Goal: Information Seeking & Learning: Find specific fact

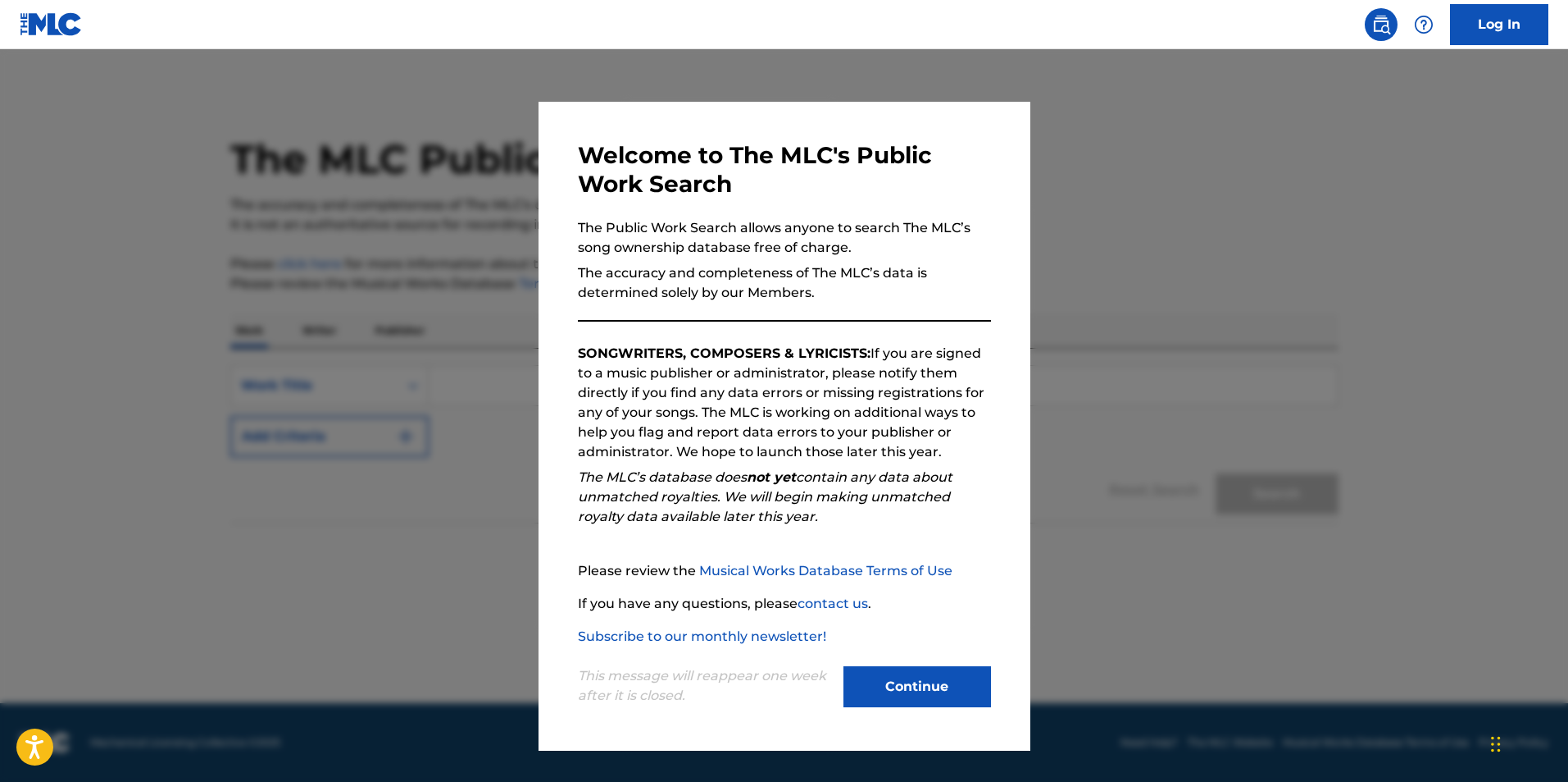
click at [942, 689] on button "Continue" at bounding box center [916, 687] width 147 height 41
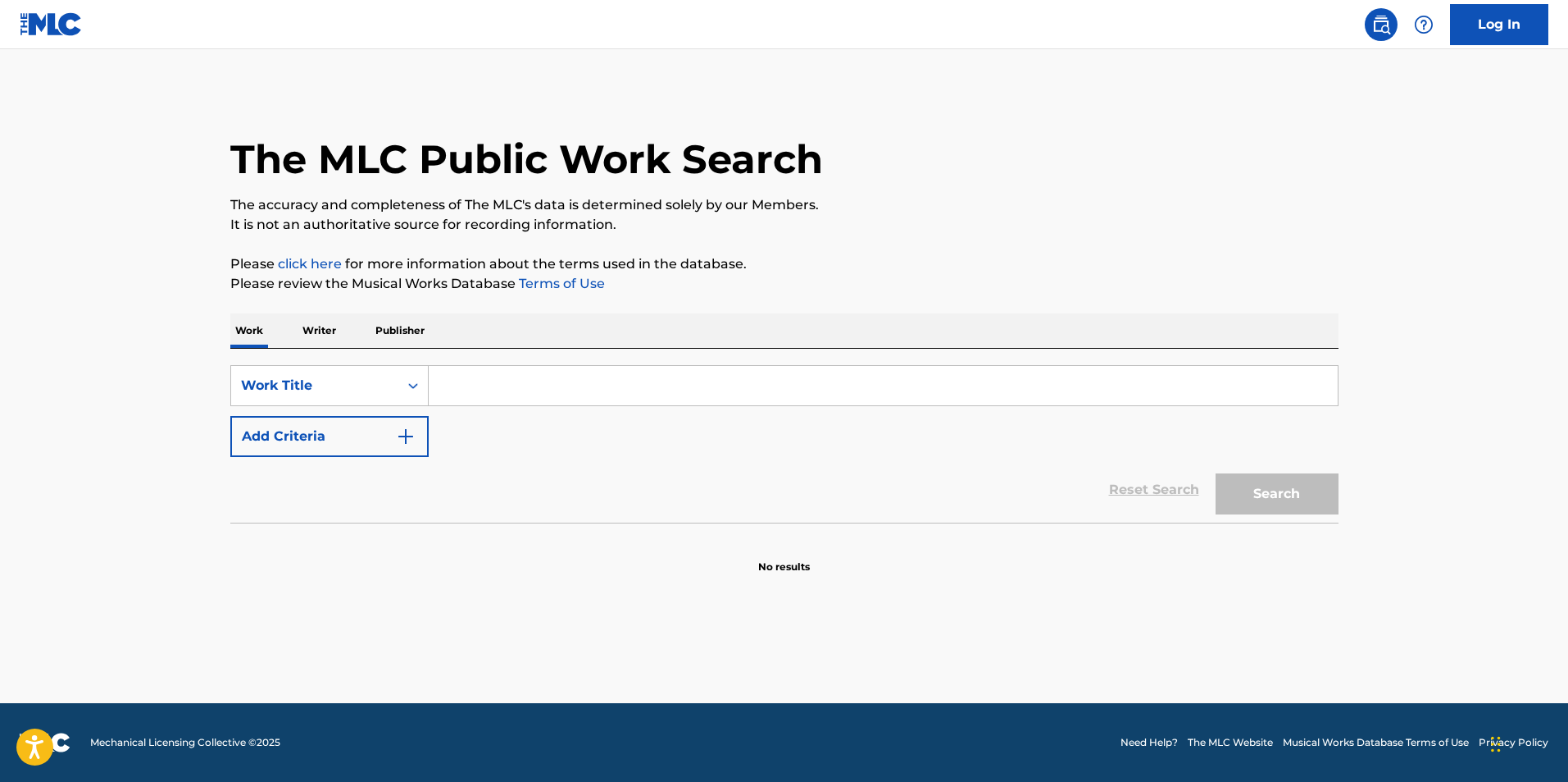
click at [460, 379] on input "Search Form" at bounding box center [883, 385] width 910 height 39
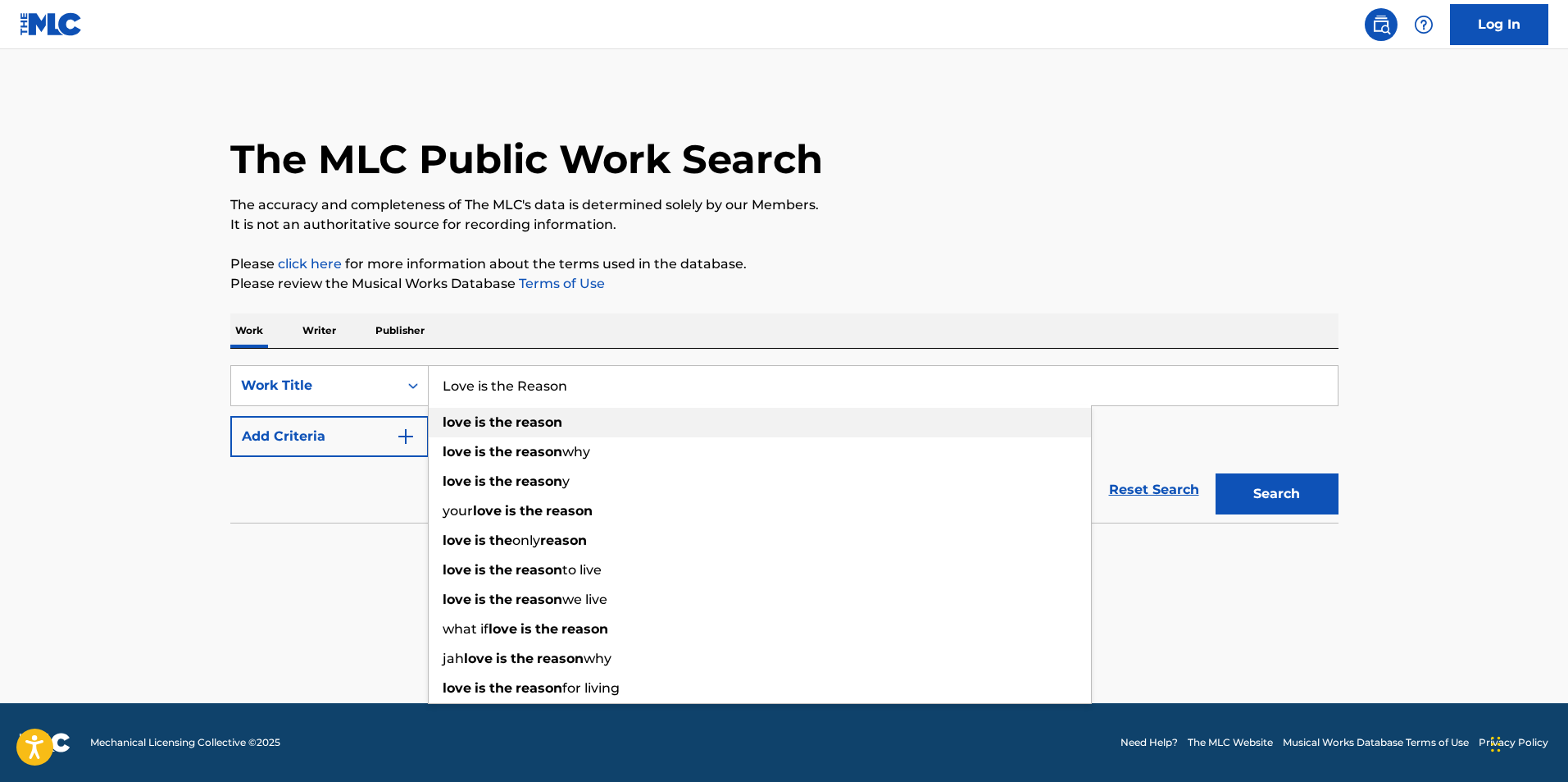
type input "Love is the Reason"
click at [439, 424] on div "love is the reason" at bounding box center [759, 422] width 662 height 30
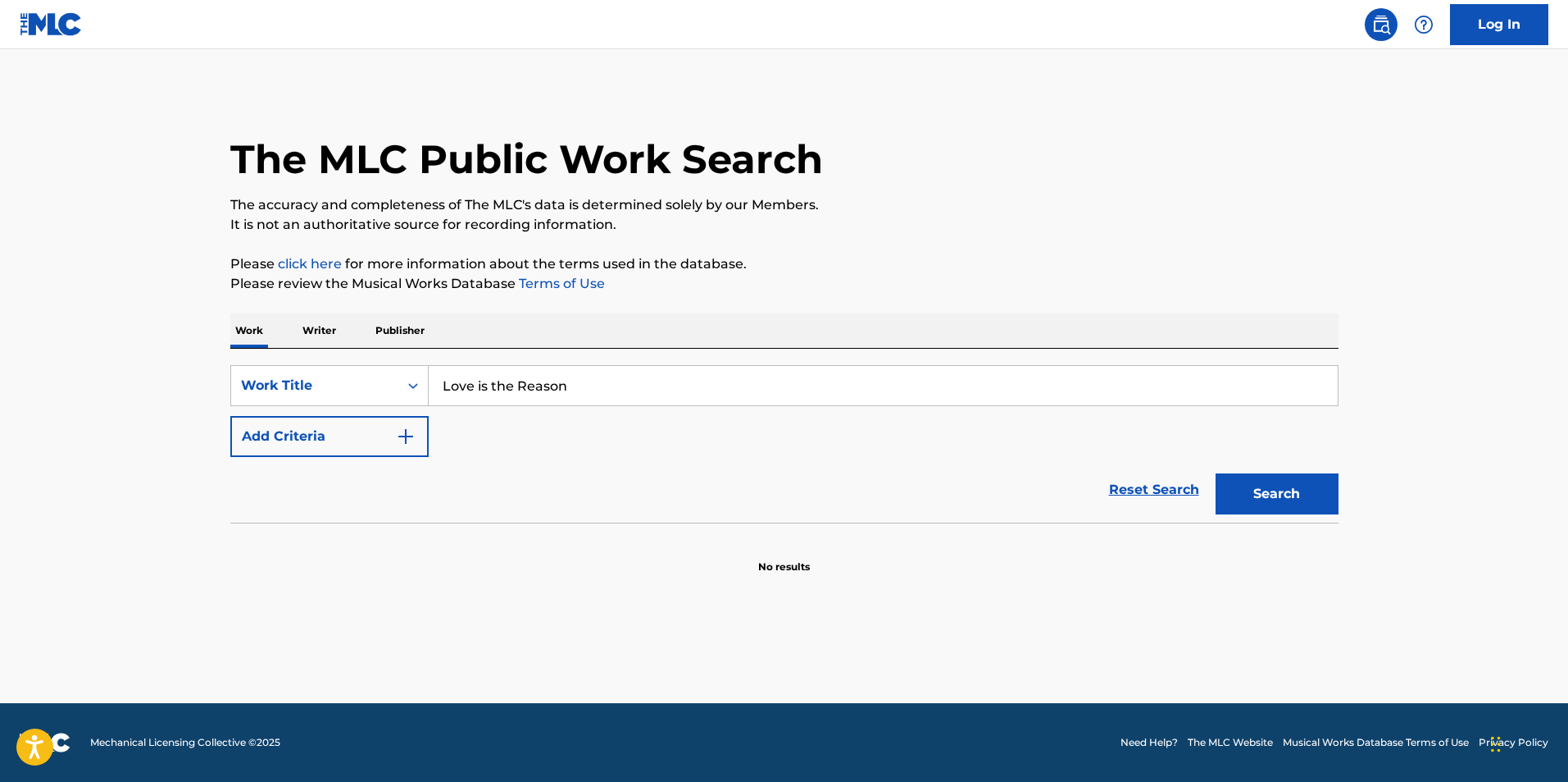
click at [412, 430] on img "Search Form" at bounding box center [405, 436] width 19 height 19
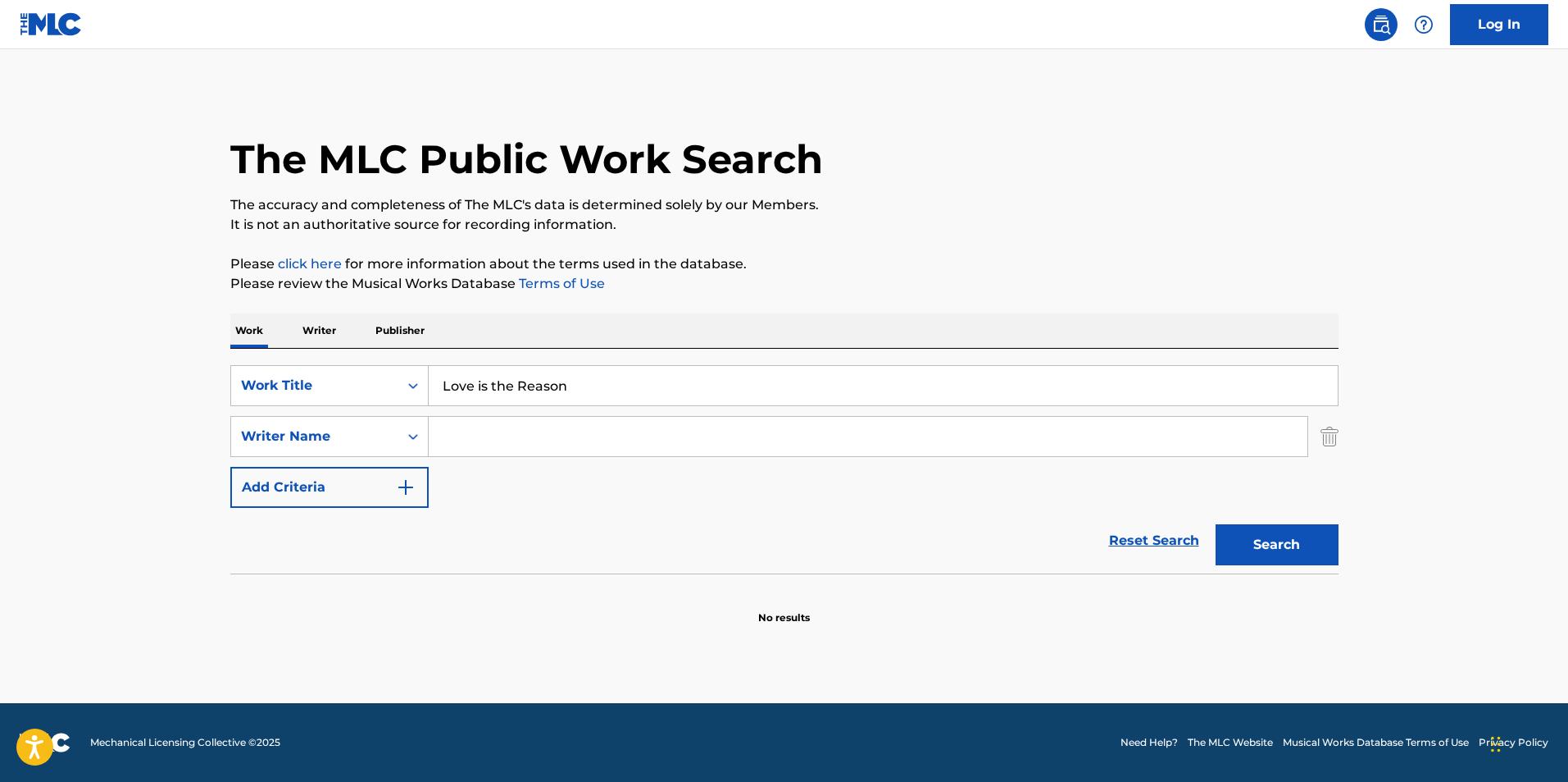
click at [489, 439] on input "Search Form" at bounding box center [867, 436] width 879 height 39
click at [563, 474] on strong "[PERSON_NAME]" at bounding box center [622, 473] width 117 height 15
type input "[PERSON_NAME]"
click at [1305, 537] on button "Search" at bounding box center [1277, 544] width 123 height 41
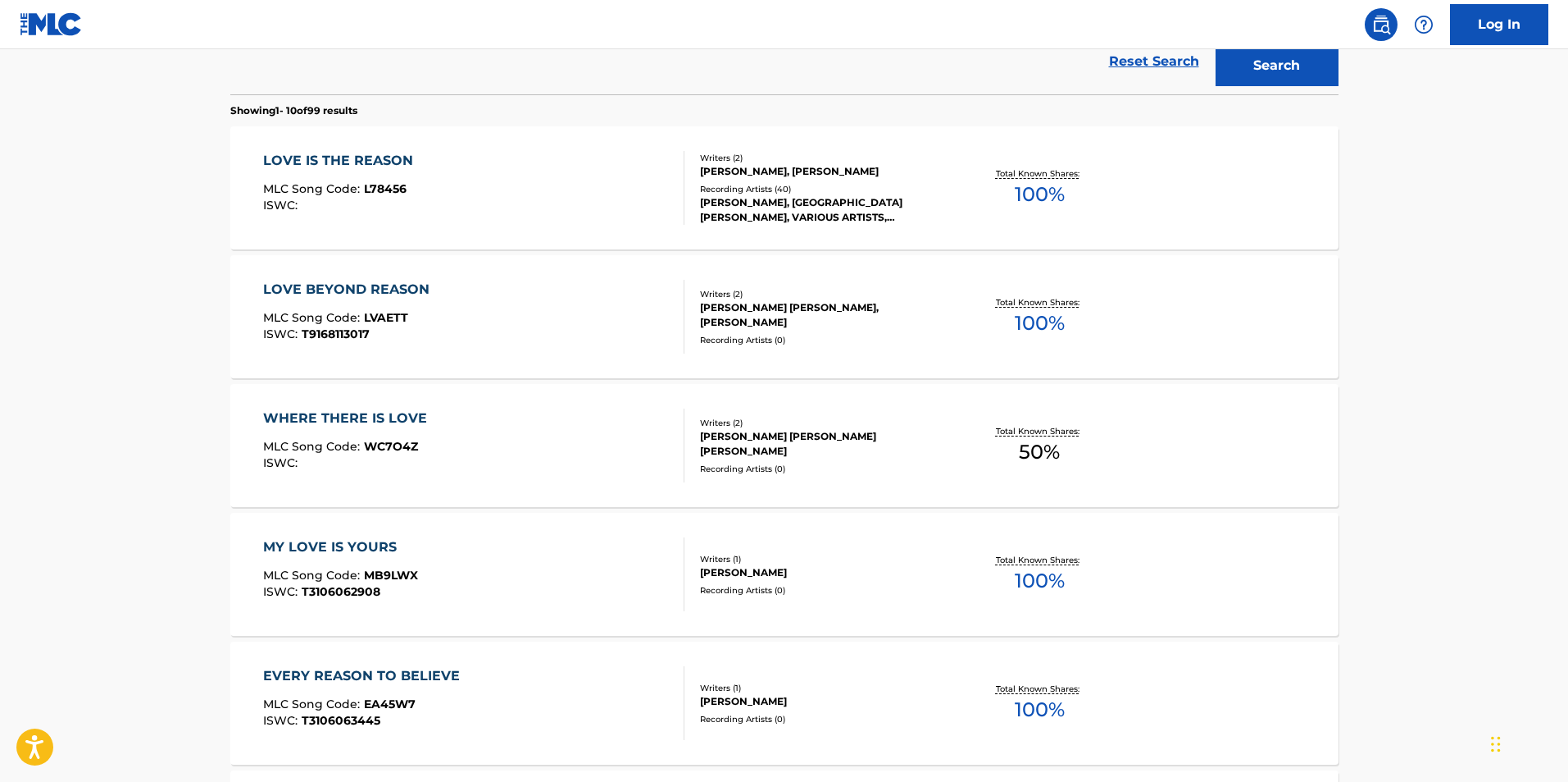
scroll to position [247, 0]
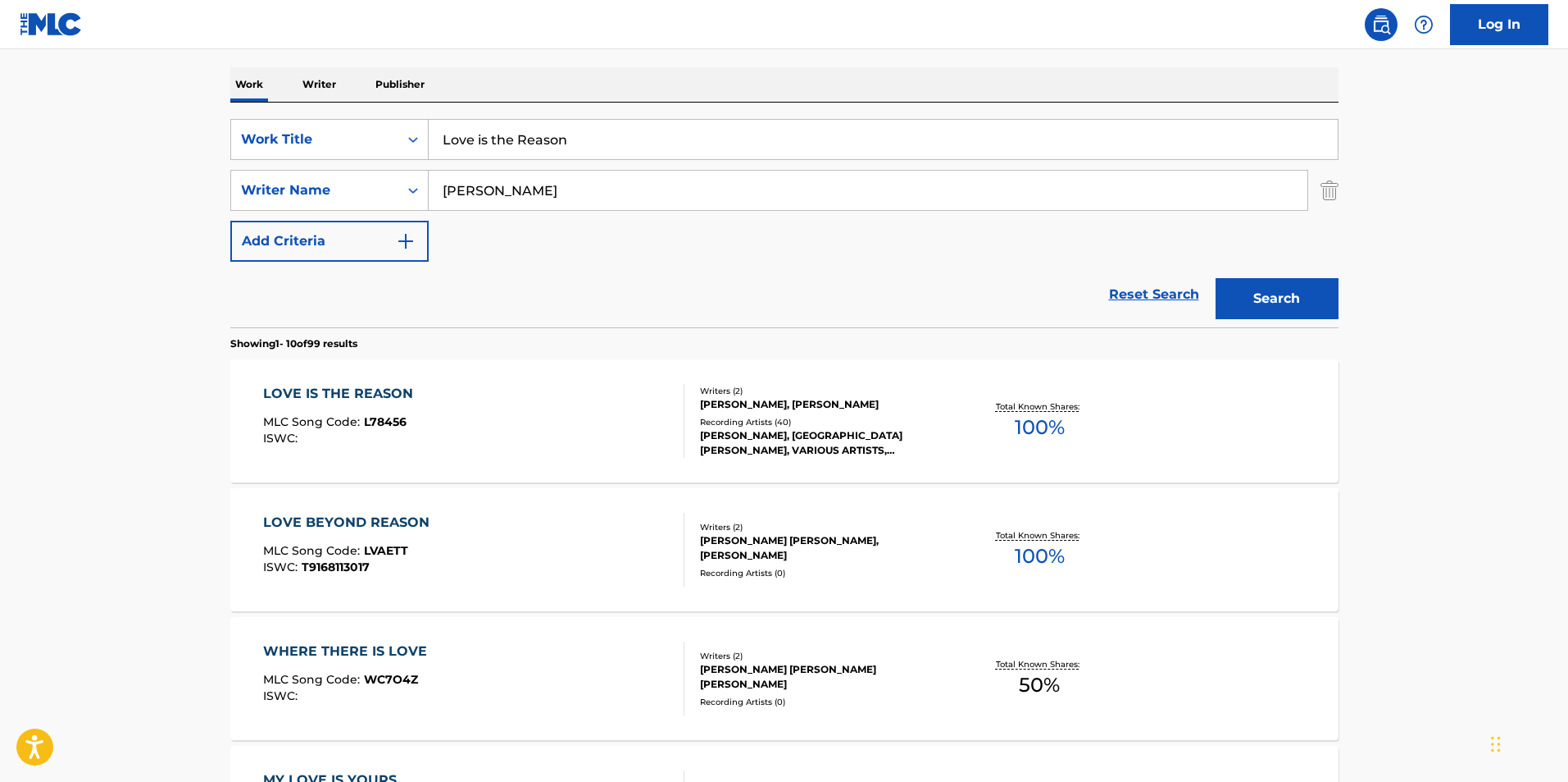
click at [308, 391] on div "LOVE IS THE REASON" at bounding box center [342, 394] width 158 height 19
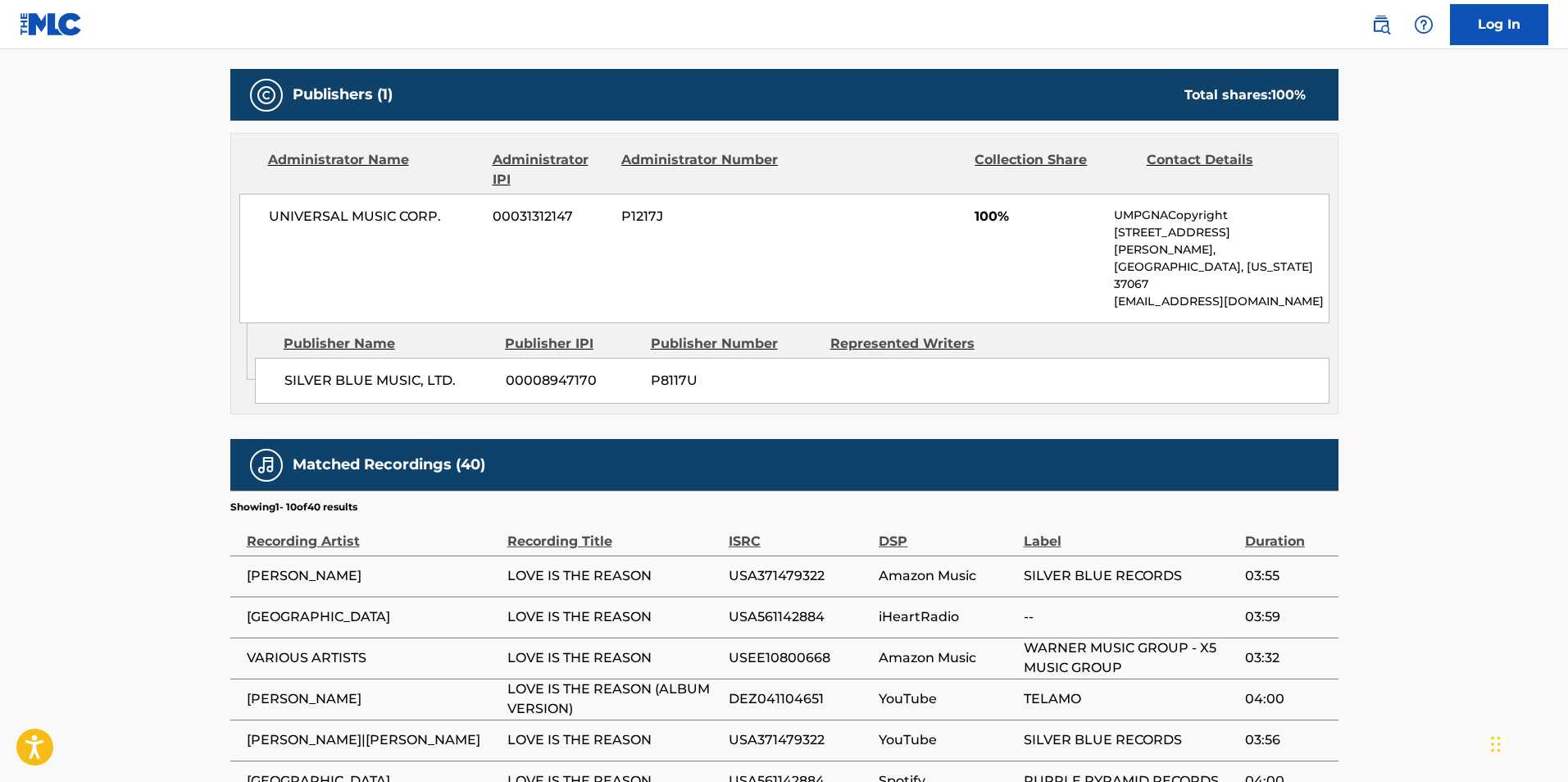
scroll to position [656, 0]
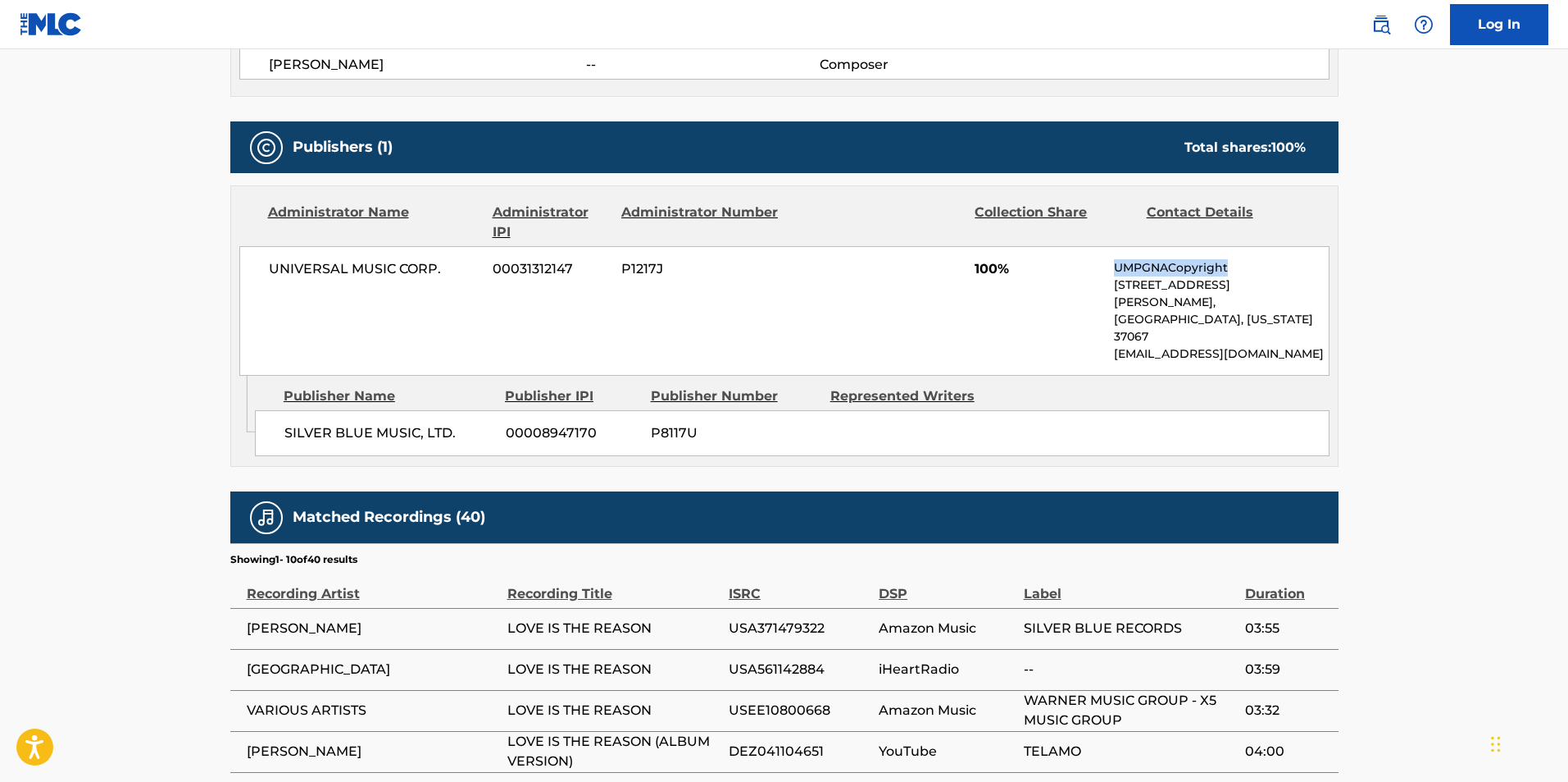
drag, startPoint x: 1116, startPoint y: 266, endPoint x: 1262, endPoint y: 265, distance: 146.0
click at [1262, 265] on p "UMPGNACopyright" at bounding box center [1221, 268] width 214 height 17
copy p "UMPGNACopyright"
click at [174, 263] on main "< Back to public search results Copy work link LOVE IS THE REASON Work Detail M…" at bounding box center [784, 248] width 1568 height 1710
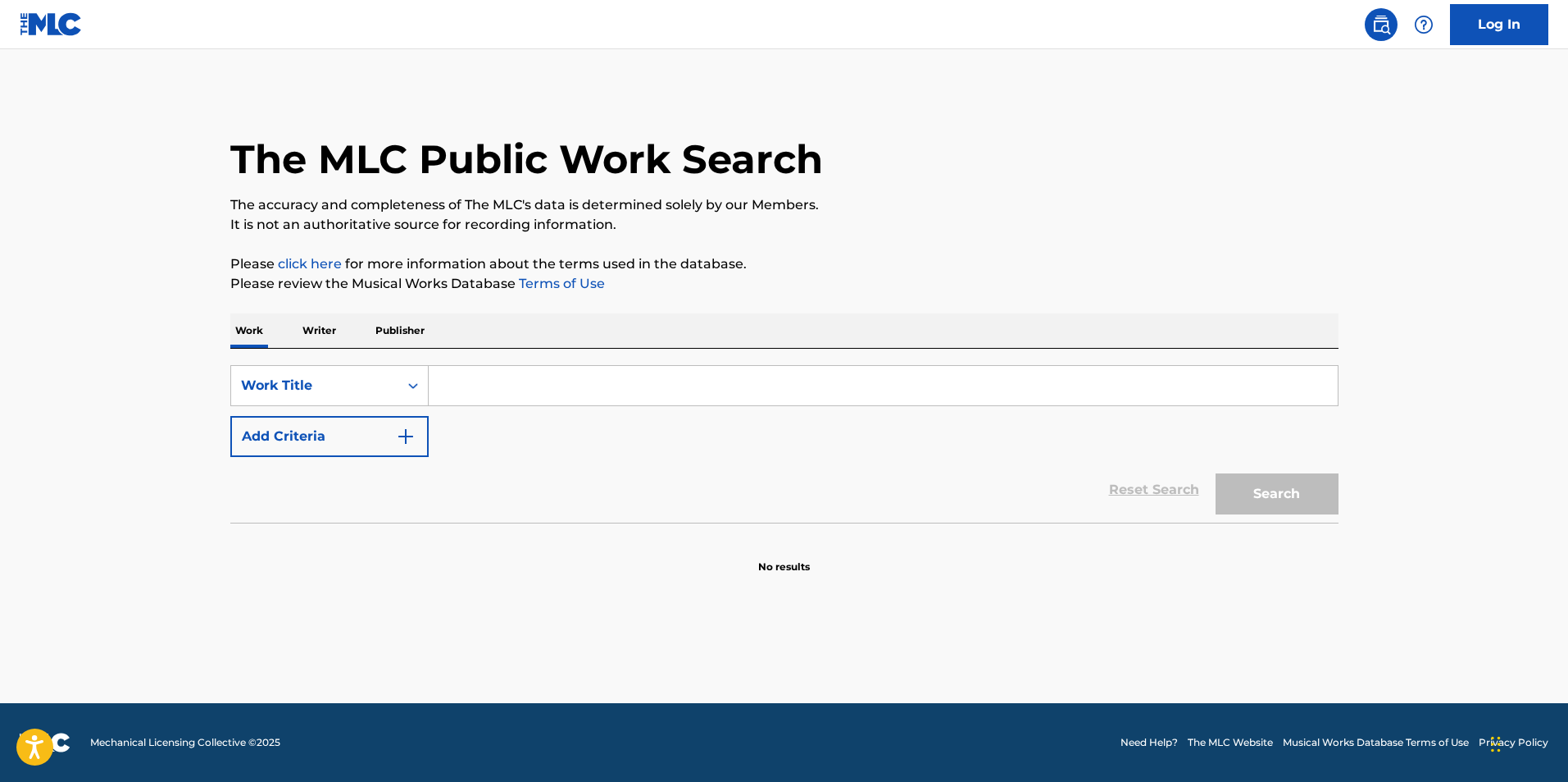
click at [460, 385] on input "Search Form" at bounding box center [883, 385] width 910 height 39
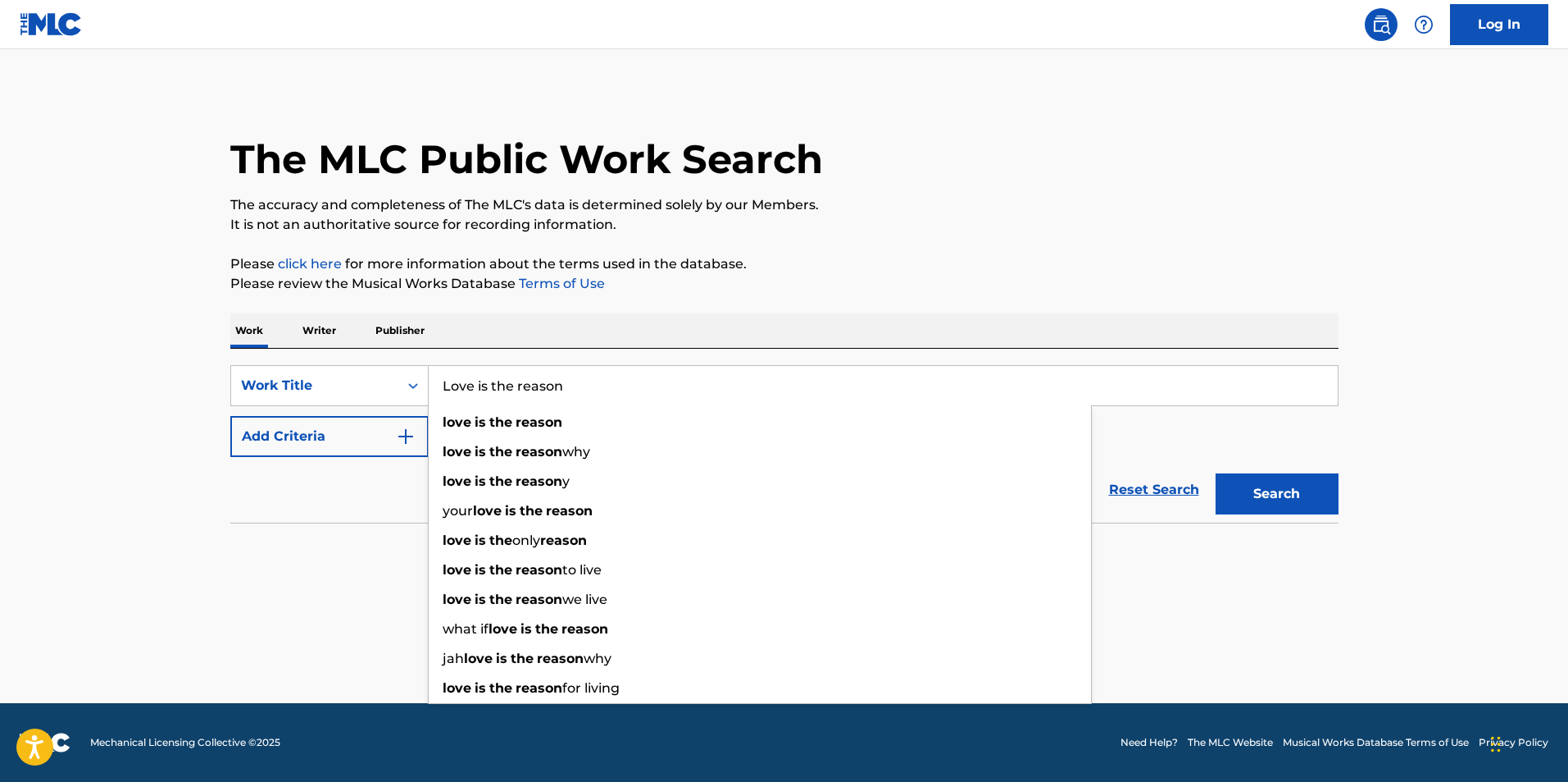
type input "Love is the reason"
click at [400, 441] on img "Search Form" at bounding box center [405, 436] width 19 height 19
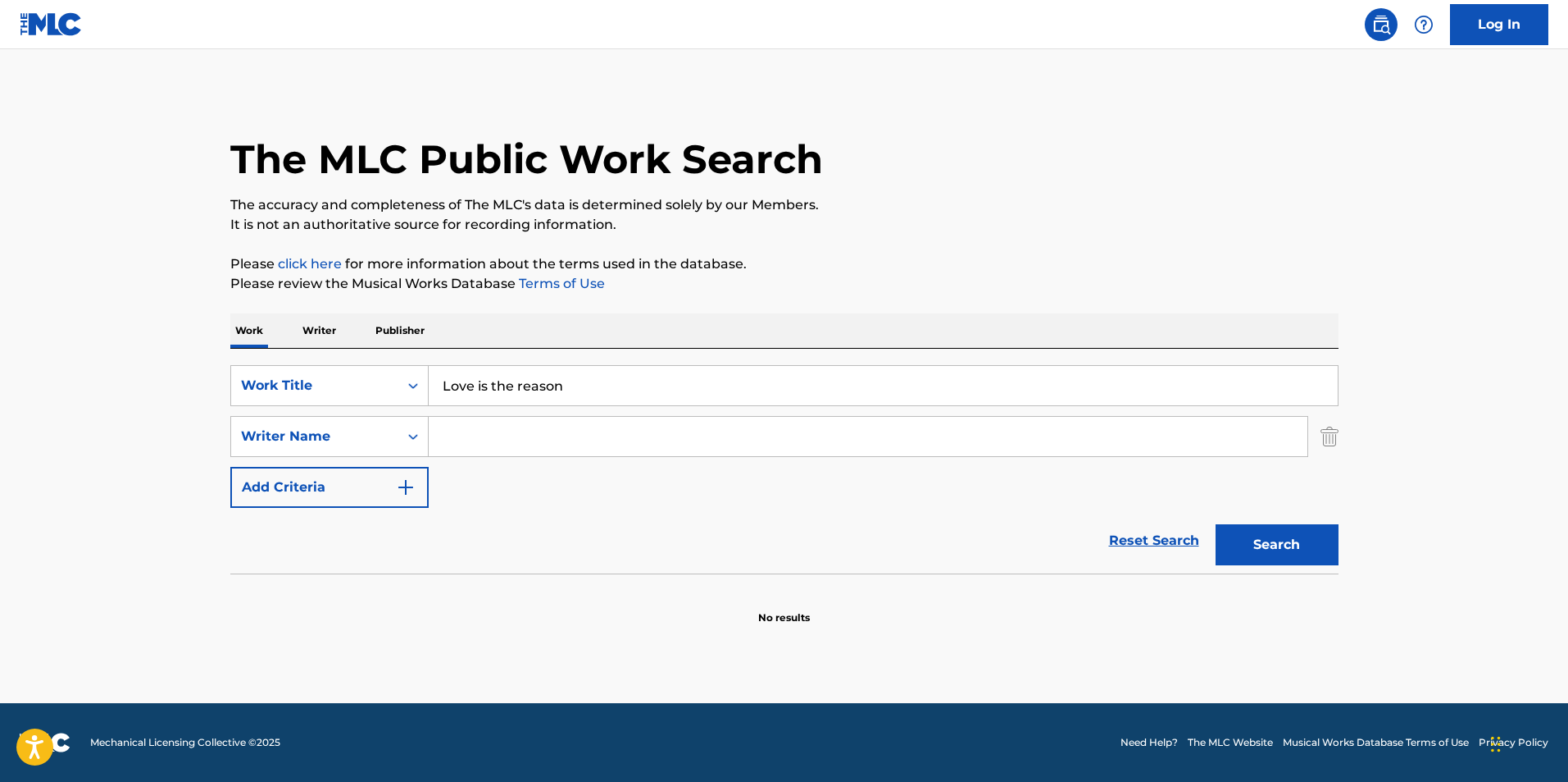
click at [478, 440] on input "Search Form" at bounding box center [867, 436] width 879 height 39
click at [501, 473] on strong "[PERSON_NAME]" at bounding box center [501, 473] width 117 height 15
type input "[PERSON_NAME]"
click at [1261, 542] on button "Search" at bounding box center [1277, 544] width 123 height 41
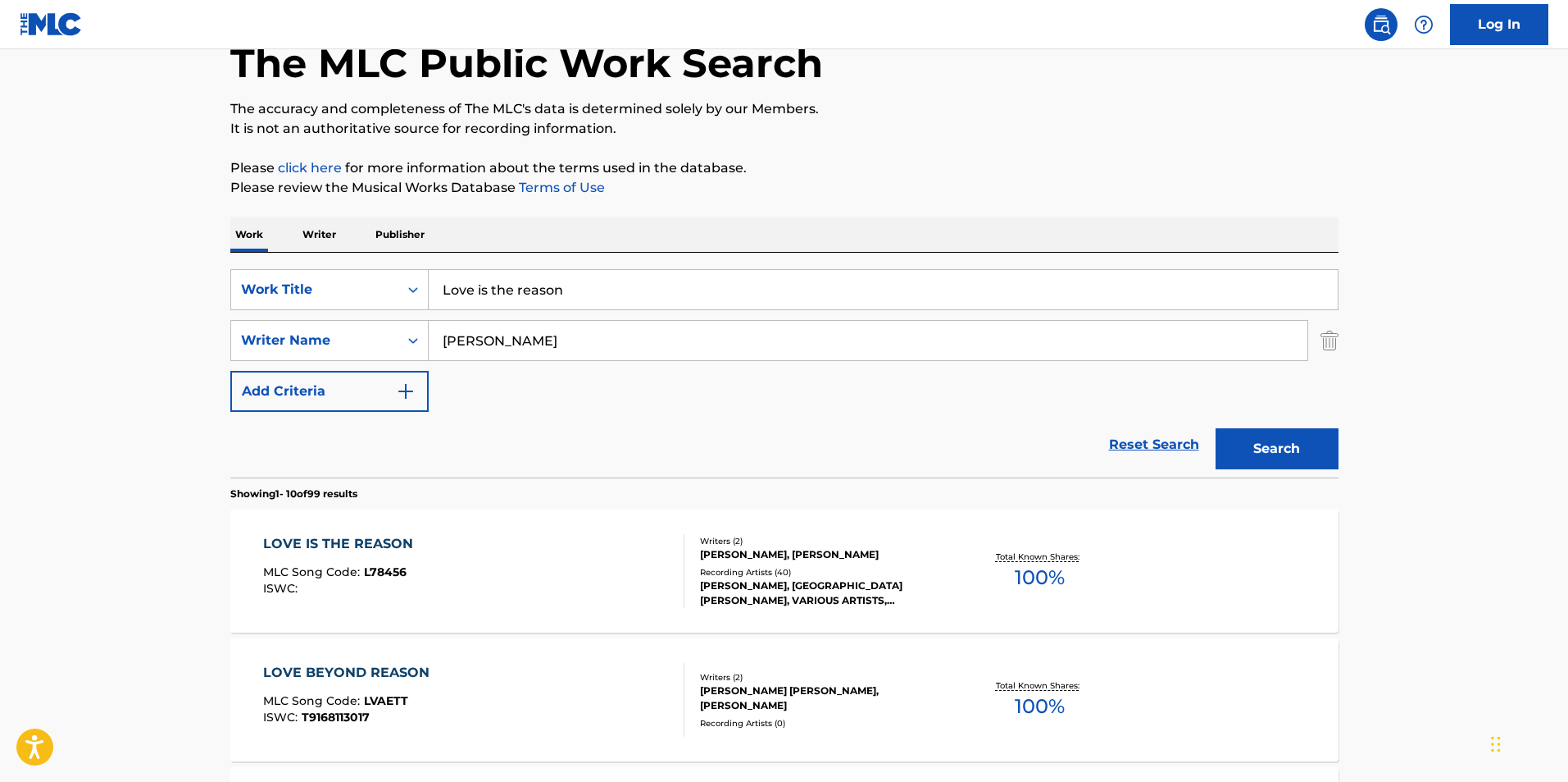
scroll to position [247, 0]
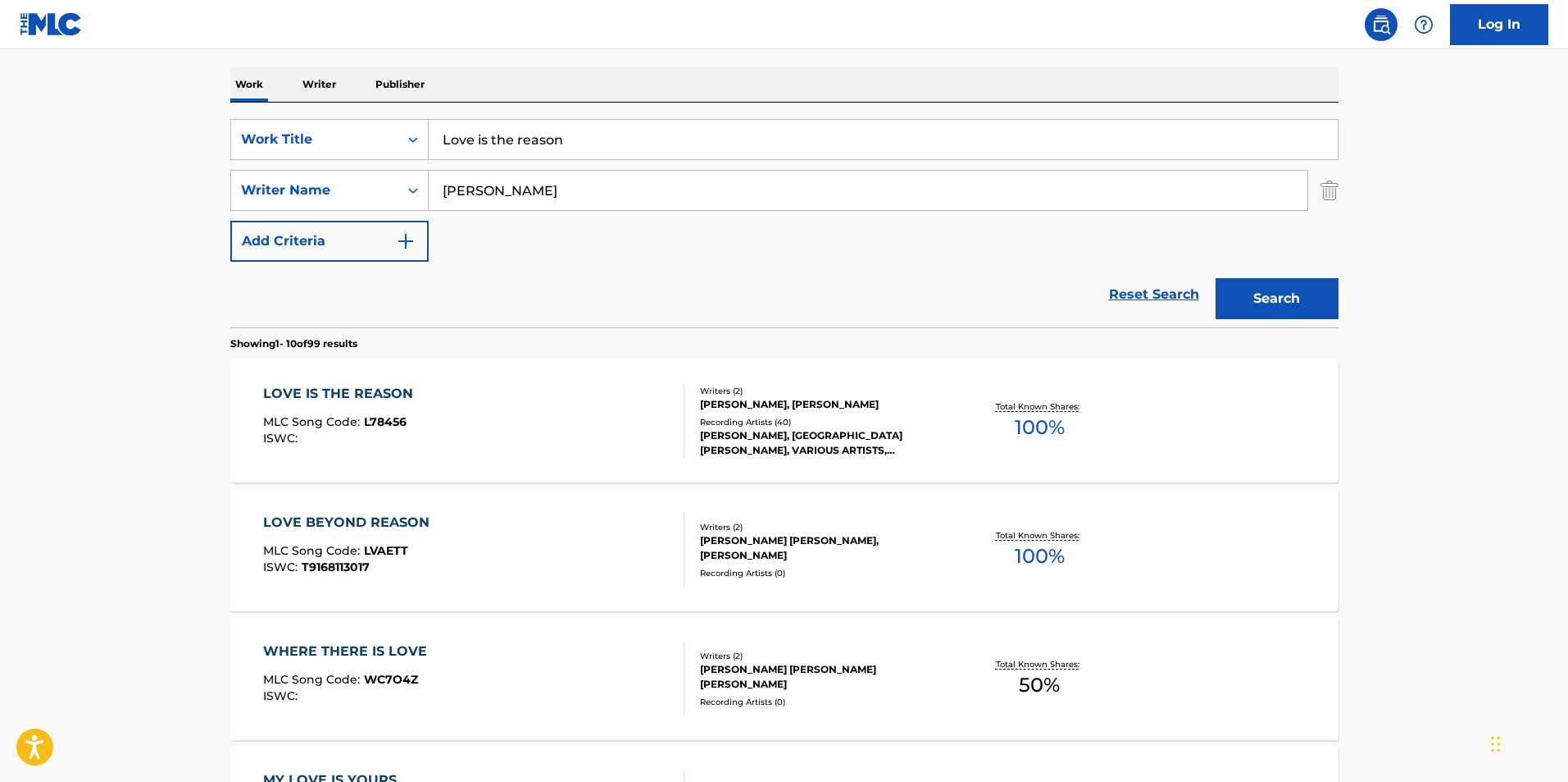
click at [384, 391] on div "LOVE IS THE REASON" at bounding box center [342, 394] width 158 height 19
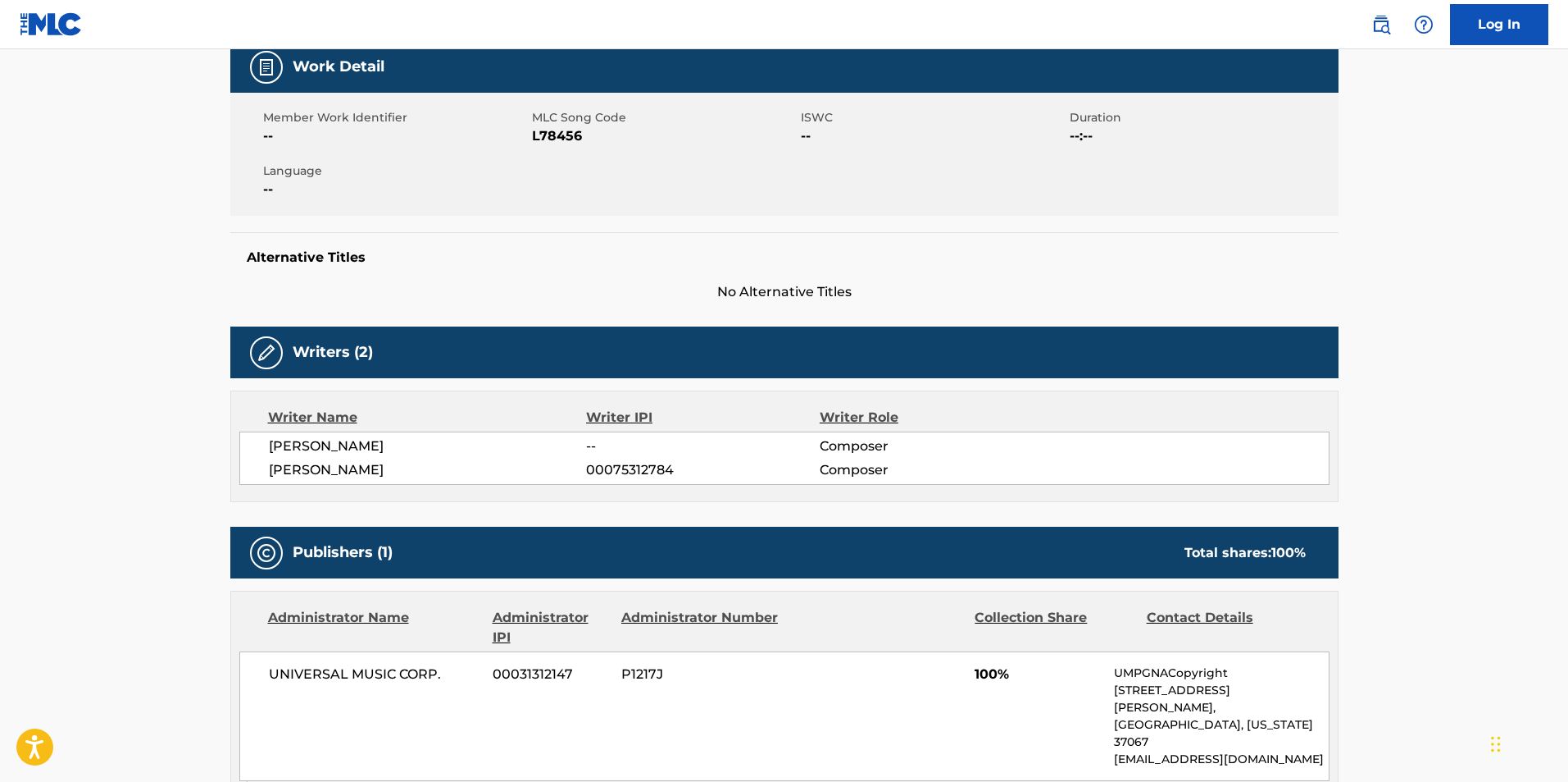
scroll to position [410, 0]
